Goal: Task Accomplishment & Management: Manage account settings

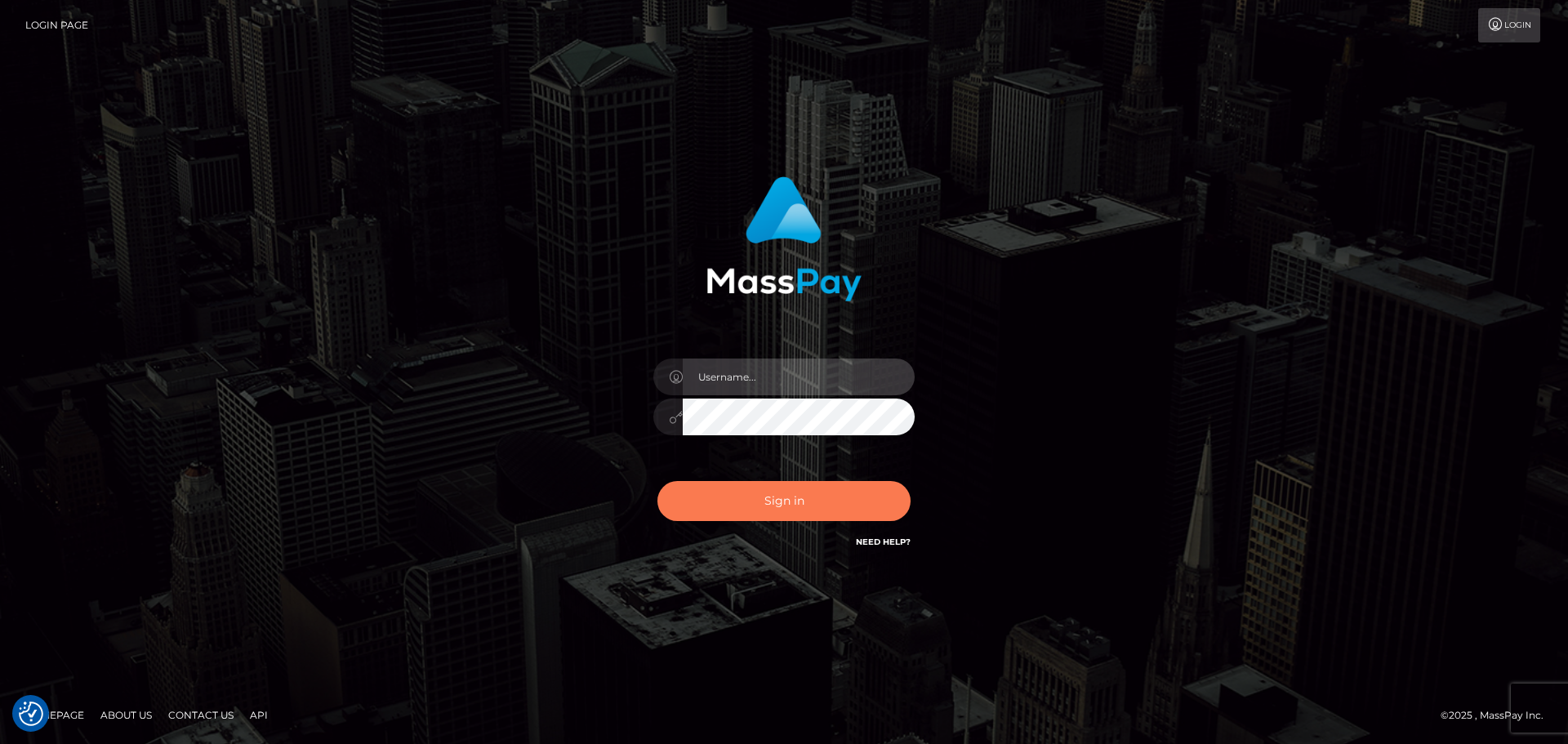
type input "felip.great"
click at [792, 504] on button "Sign in" at bounding box center [784, 501] width 253 height 40
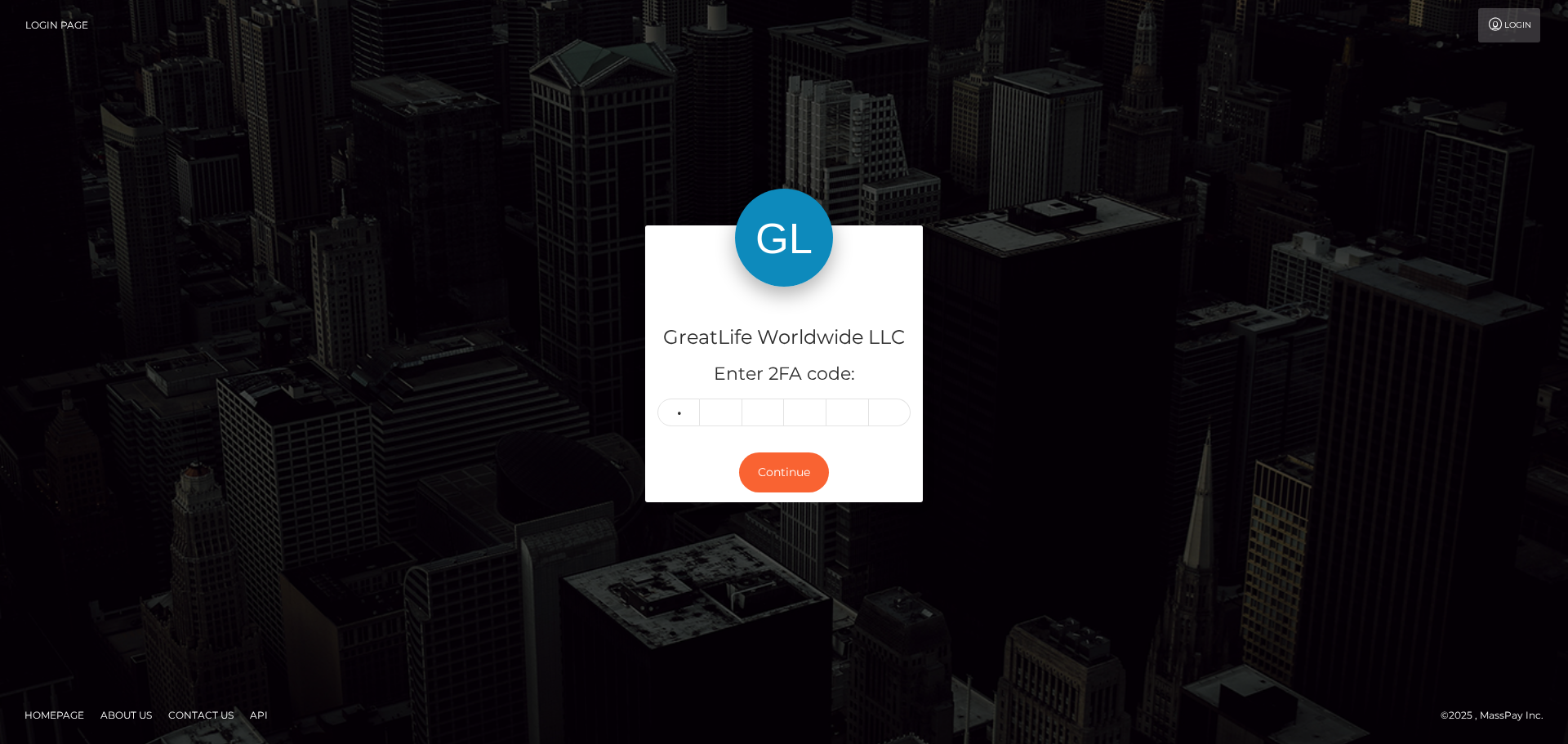
type input "6"
type input "8"
type input "6"
type input "5"
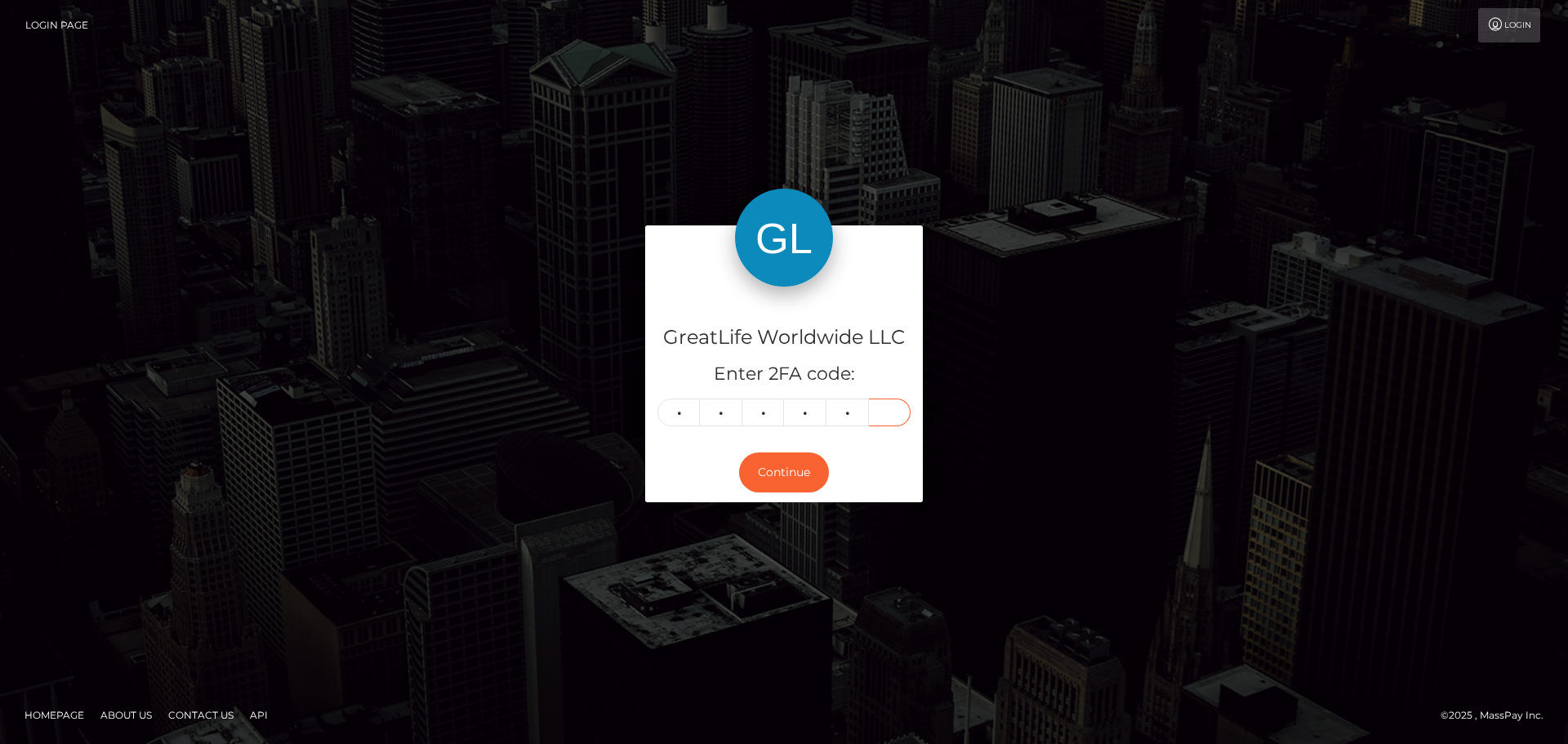
type input "0"
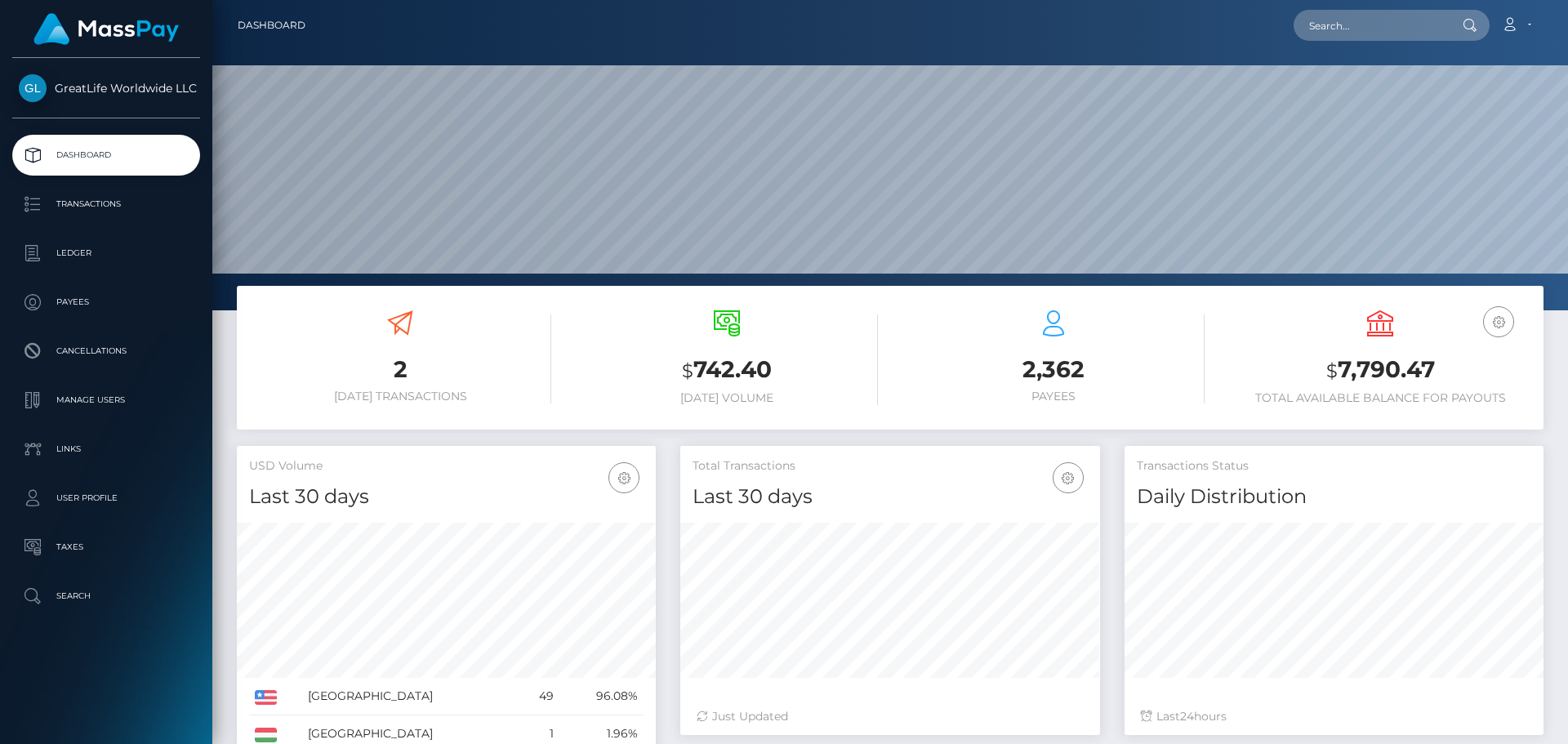
scroll to position [290, 420]
click at [1355, 38] on input "text" at bounding box center [1370, 25] width 154 height 31
paste input "Alice Hawk"
click at [1473, 25] on icon at bounding box center [1470, 25] width 14 height 13
click at [1404, 37] on input "Alice Hawke" at bounding box center [1370, 25] width 154 height 31
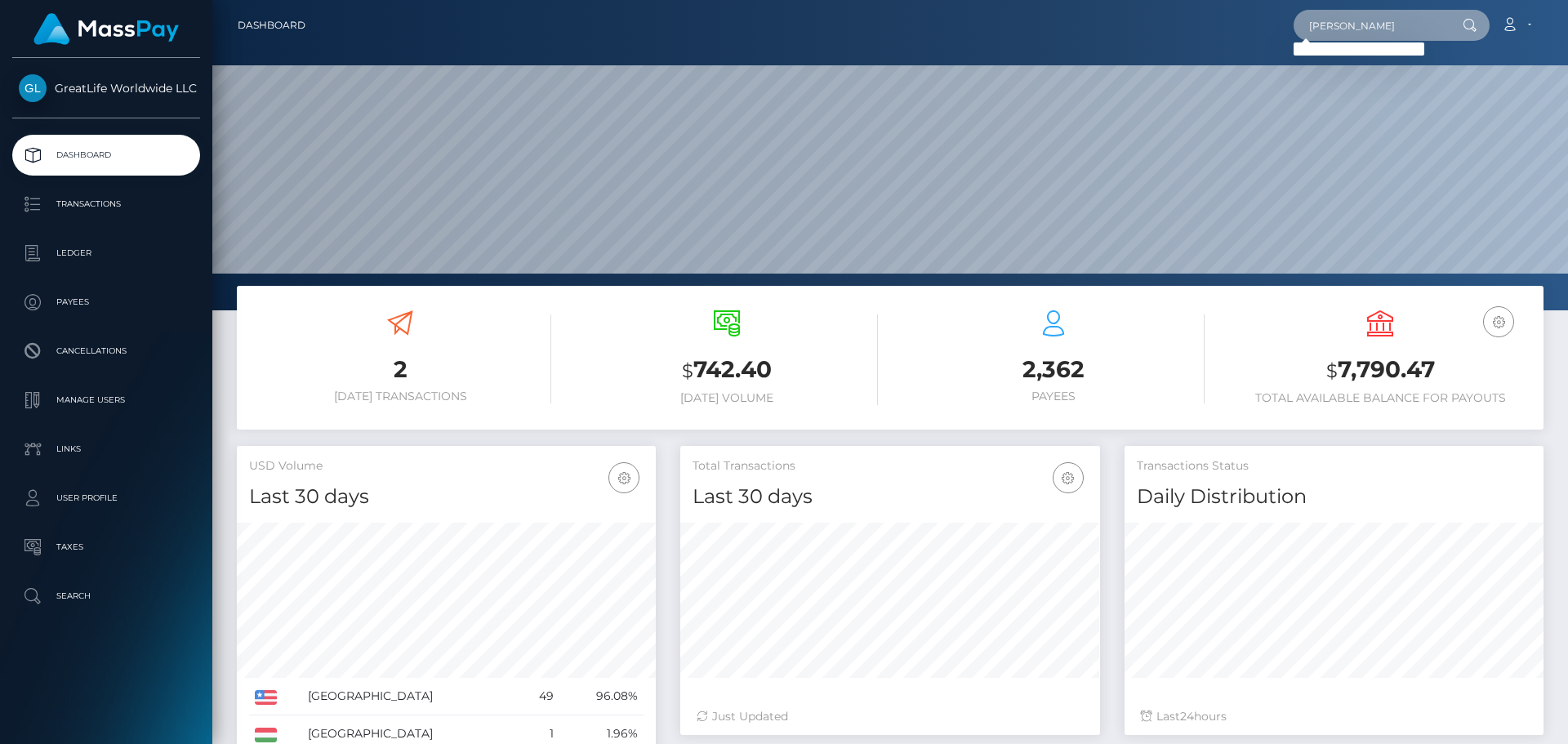
click at [1341, 22] on input "Alice Hawke" at bounding box center [1370, 25] width 154 height 31
click at [1341, 21] on input "Alice Hawke" at bounding box center [1370, 25] width 154 height 31
click at [1351, 24] on input "Alice Hawke" at bounding box center [1370, 25] width 154 height 31
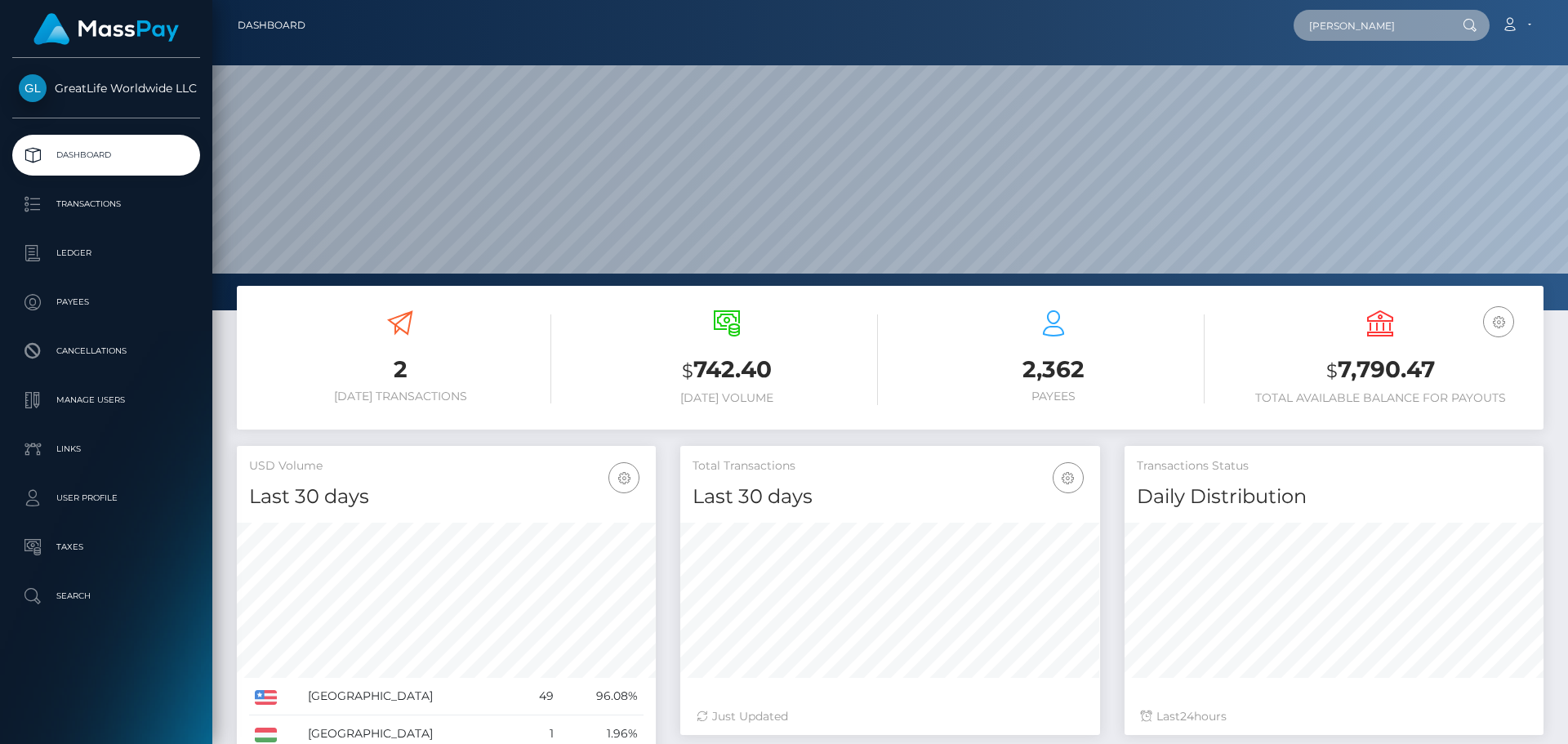
click at [1351, 24] on input "Alice Hawke" at bounding box center [1370, 25] width 154 height 31
paste input "716987"
type input "716987"
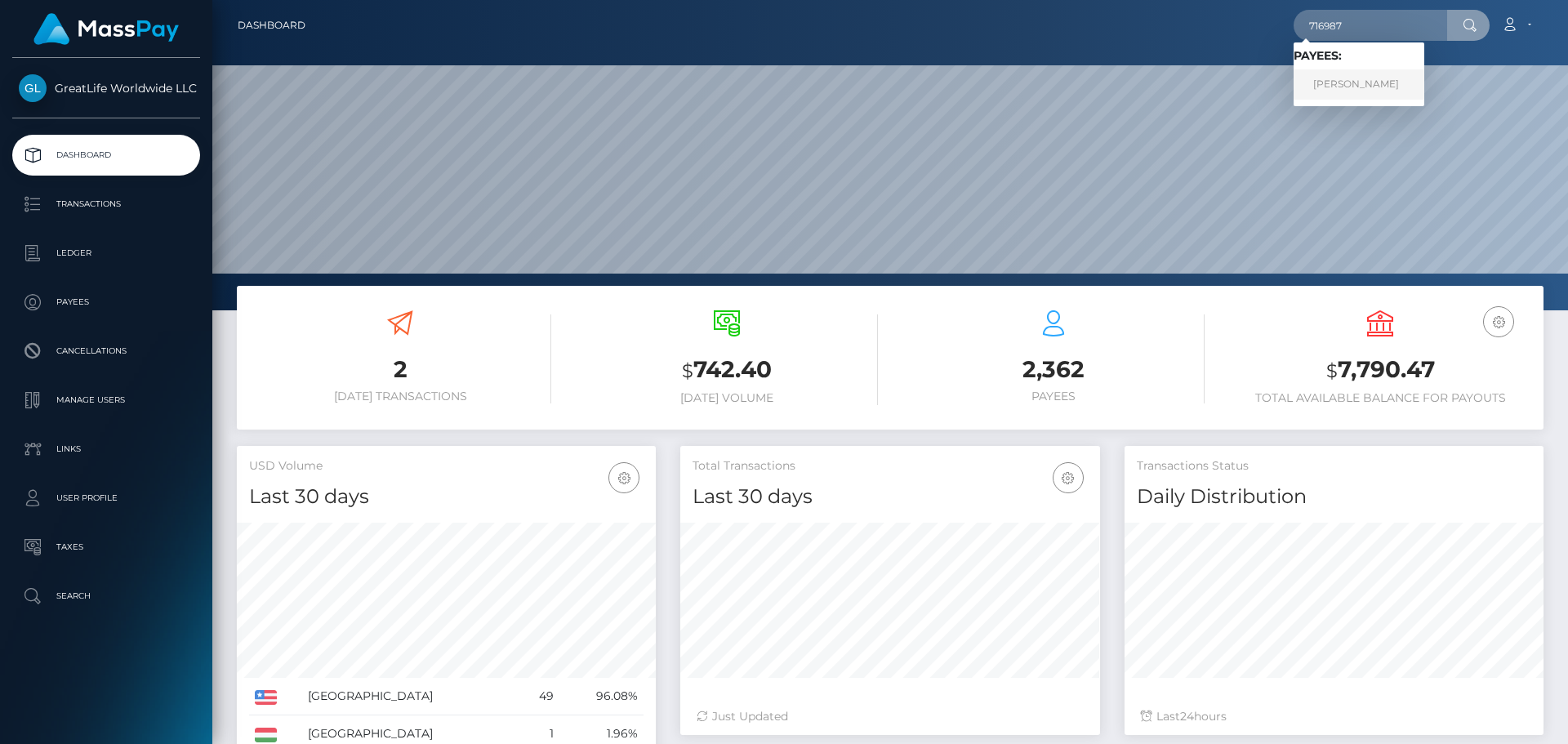
click at [1358, 82] on link "Alice Hawke" at bounding box center [1358, 84] width 130 height 30
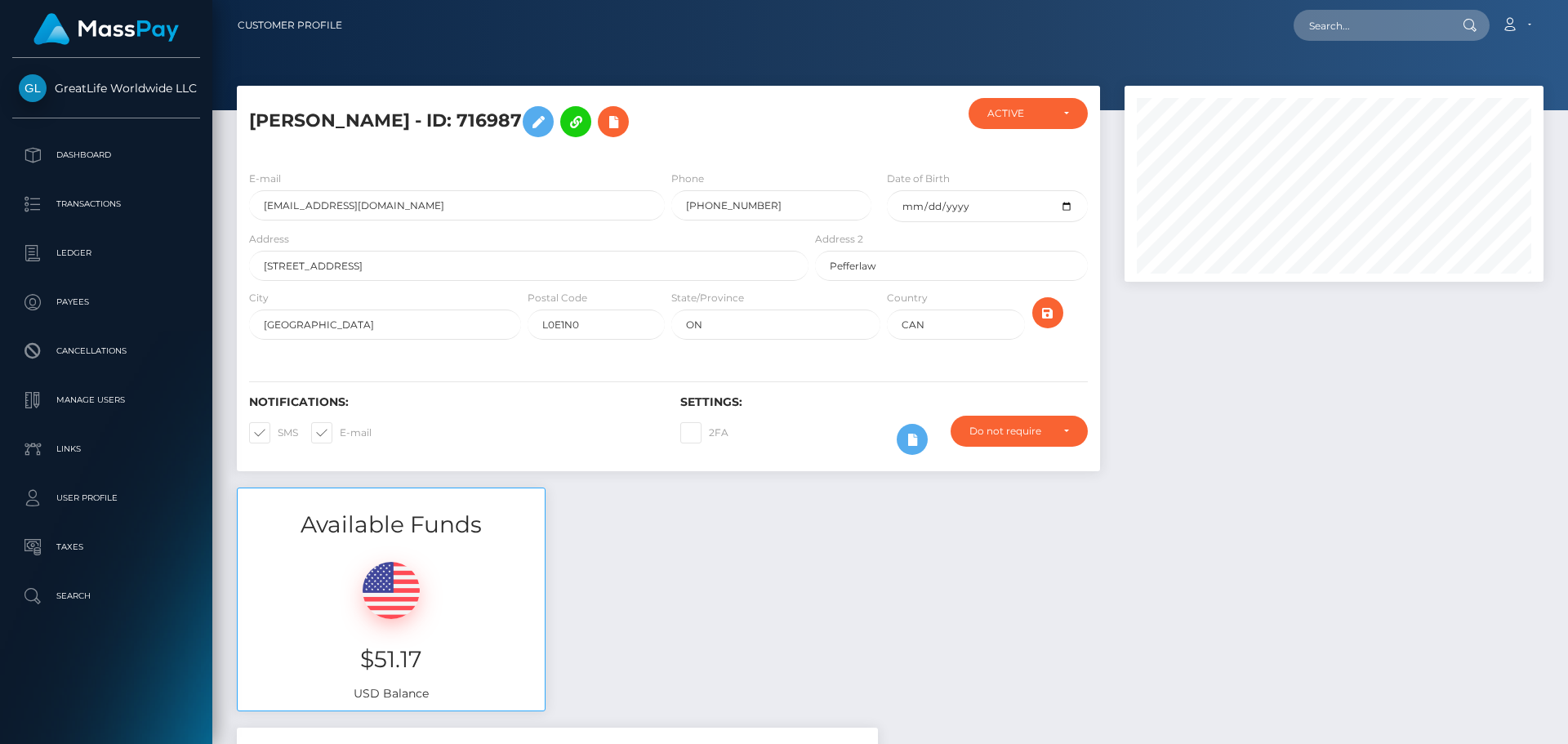
scroll to position [196, 420]
click at [774, 203] on input "[PHONE_NUMBER]" at bounding box center [772, 205] width 200 height 30
drag, startPoint x: 774, startPoint y: 203, endPoint x: 706, endPoint y: 208, distance: 68.2
click at [706, 209] on input "[PHONE_NUMBER]" at bounding box center [772, 205] width 200 height 30
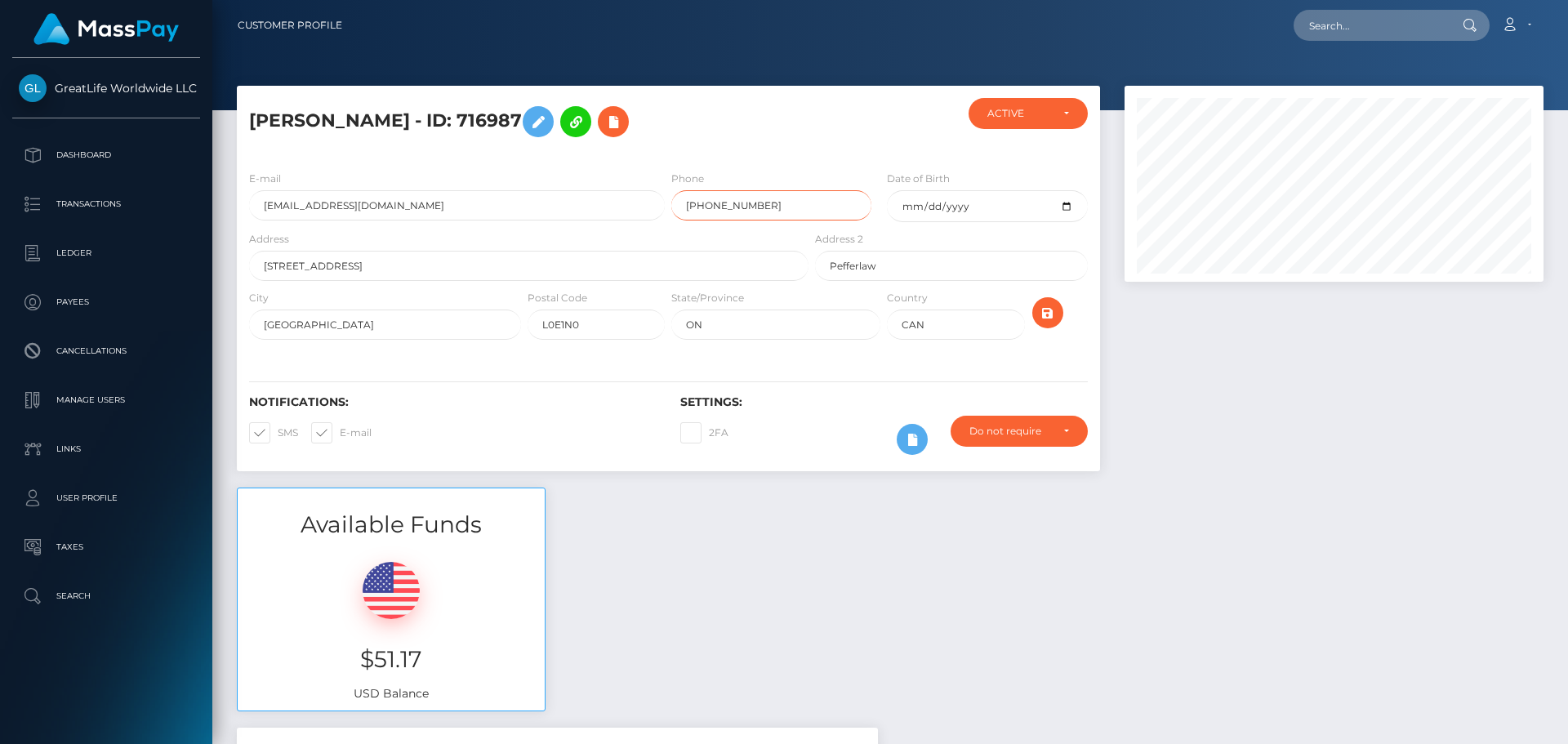
paste input "6476286827"
type input "[PHONE_NUMBER]"
click at [1040, 310] on icon "submit" at bounding box center [1049, 313] width 20 height 20
click at [1050, 304] on icon "submit" at bounding box center [1049, 313] width 20 height 20
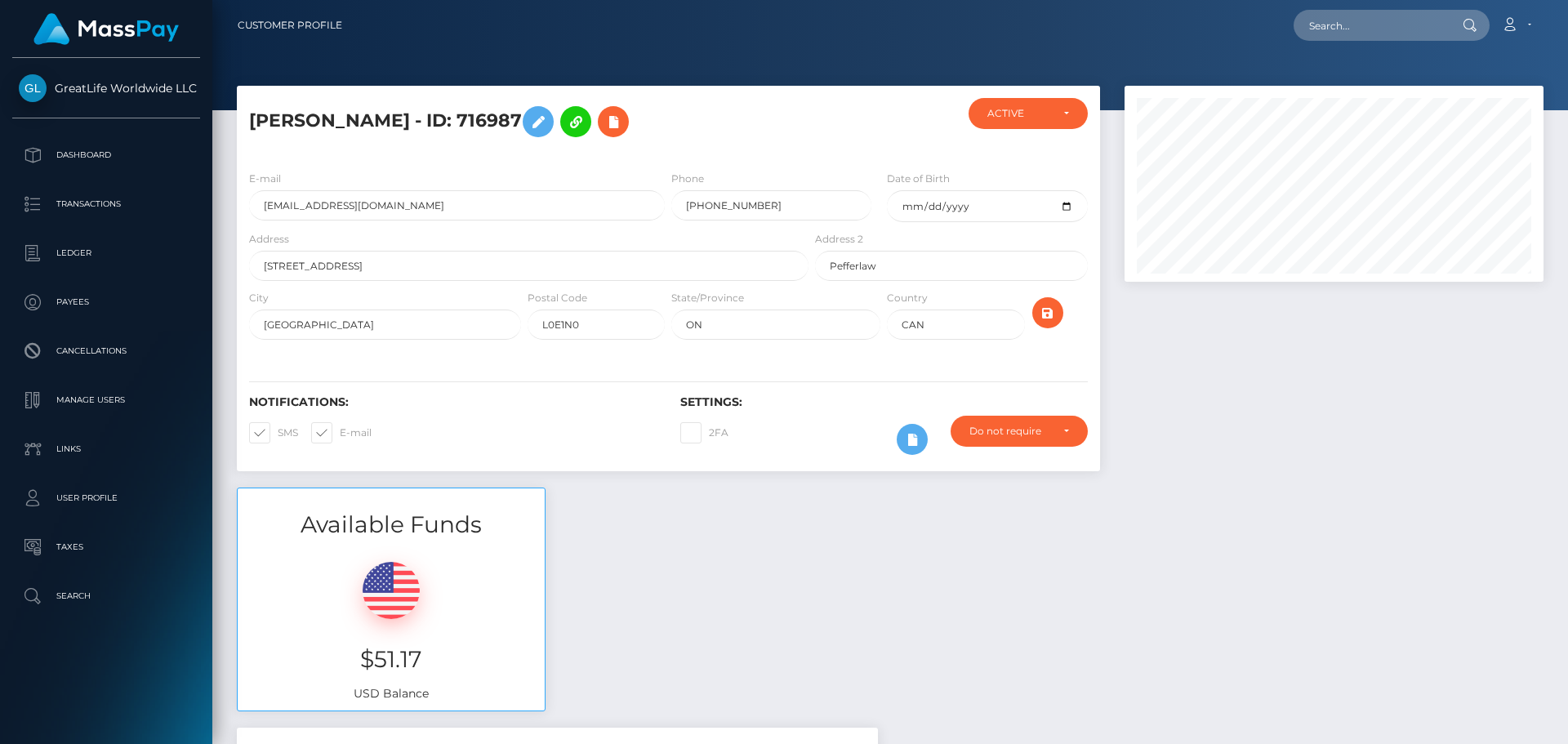
scroll to position [196, 420]
click at [1070, 434] on div "Do not require" at bounding box center [1020, 431] width 138 height 31
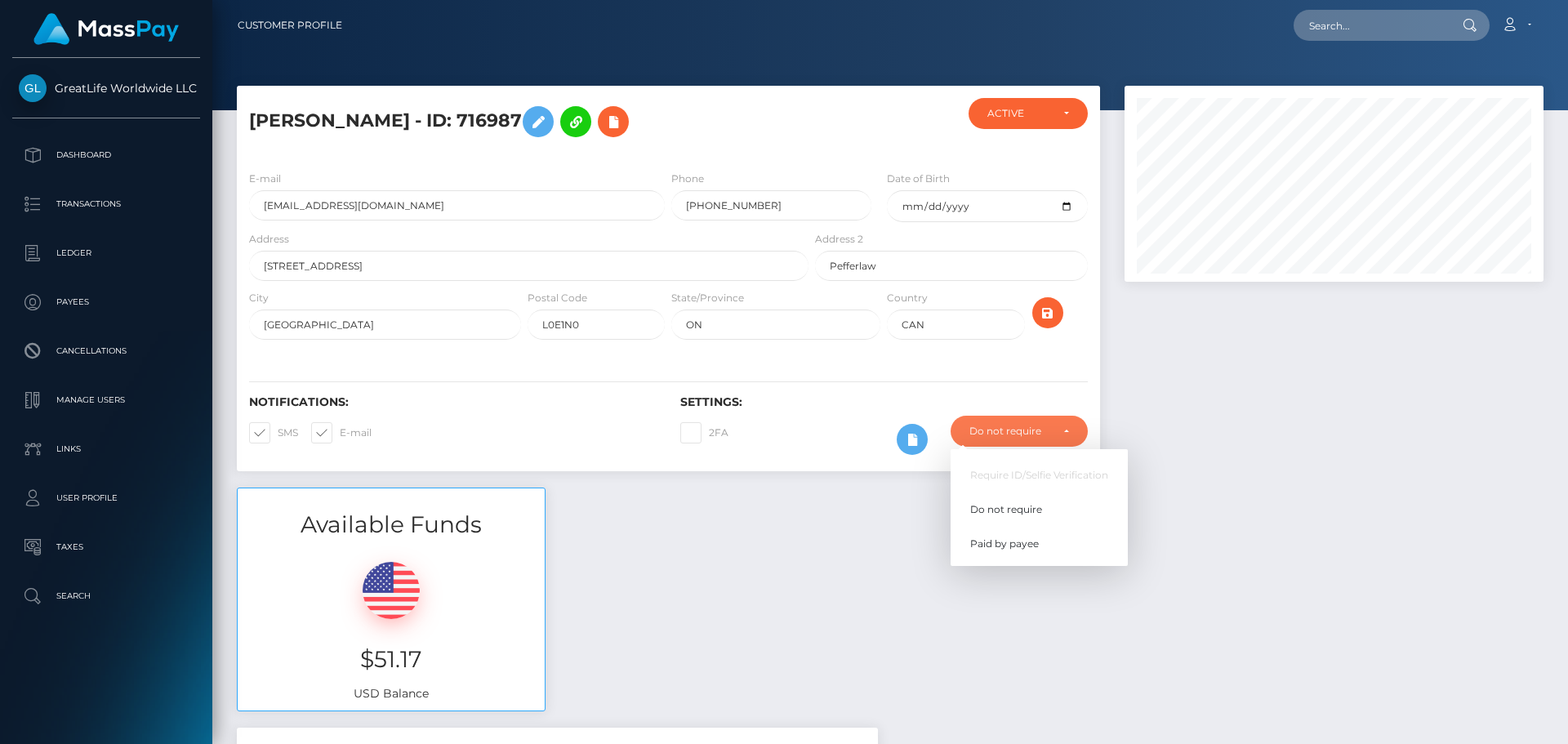
click at [741, 514] on div "Available Funds $51.17 USD Balance" at bounding box center [890, 607] width 1331 height 240
